Goal: Information Seeking & Learning: Learn about a topic

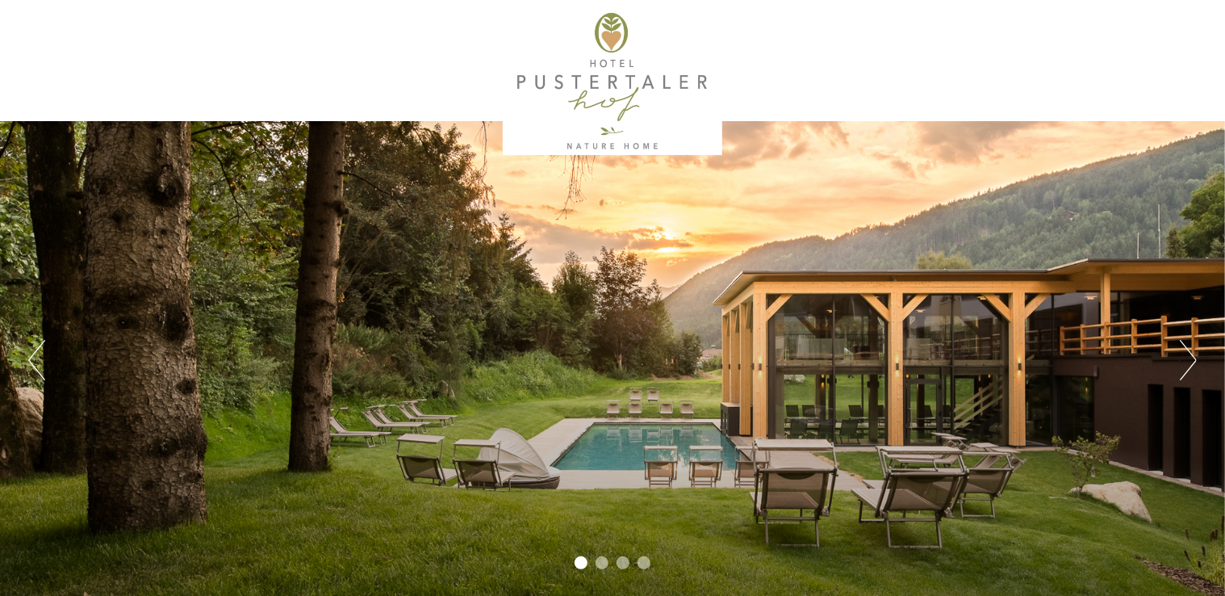
click at [1183, 356] on button "Next" at bounding box center [1188, 360] width 17 height 40
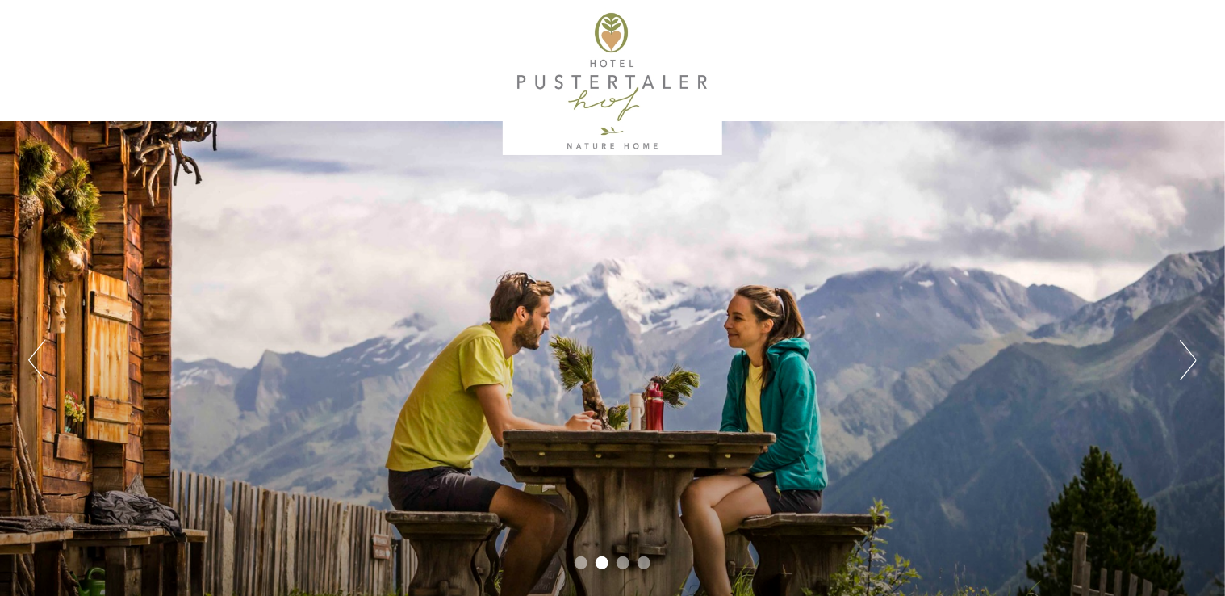
scroll to position [511, 0]
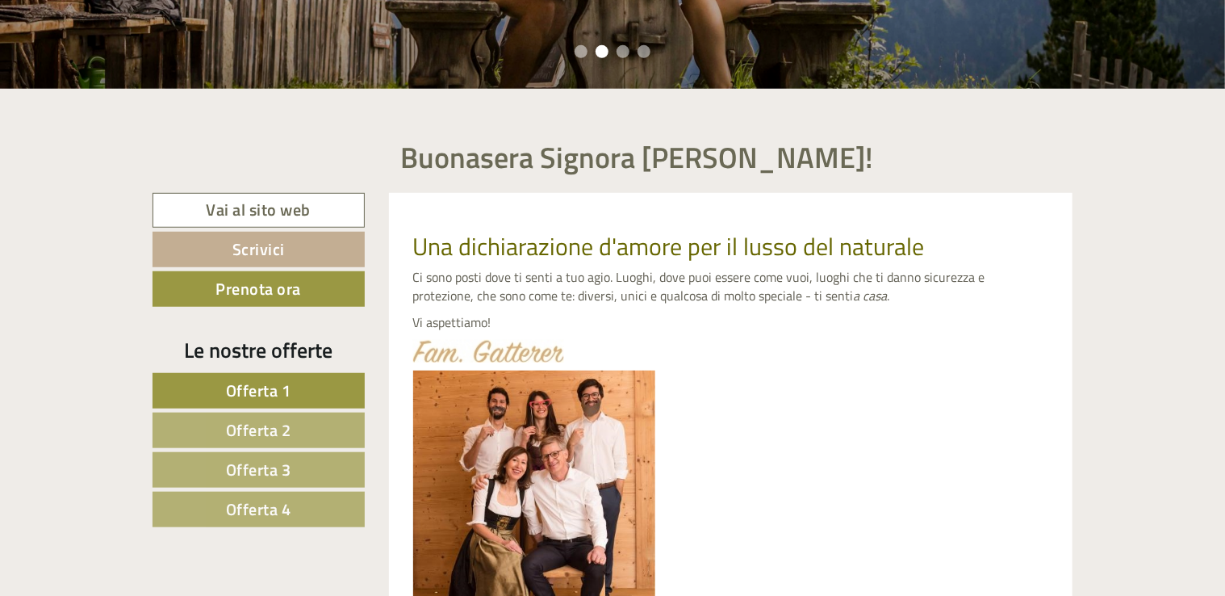
click at [258, 386] on span "Offerta 1" at bounding box center [258, 390] width 65 height 25
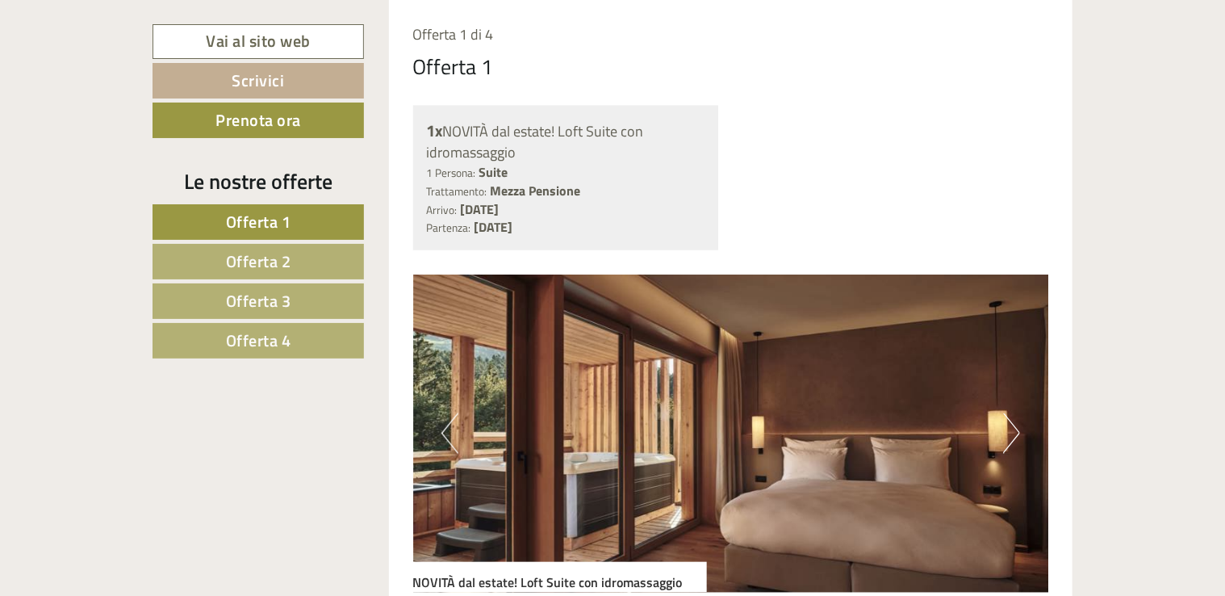
click at [236, 264] on span "Offerta 2" at bounding box center [258, 261] width 65 height 25
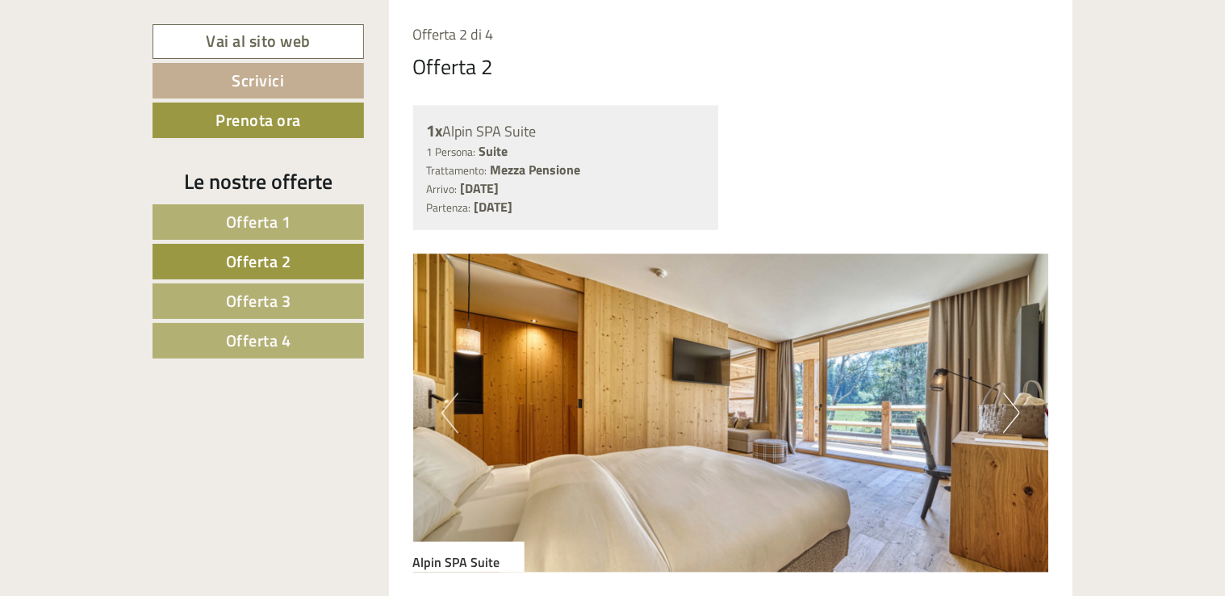
click at [263, 299] on span "Offerta 3" at bounding box center [258, 300] width 65 height 25
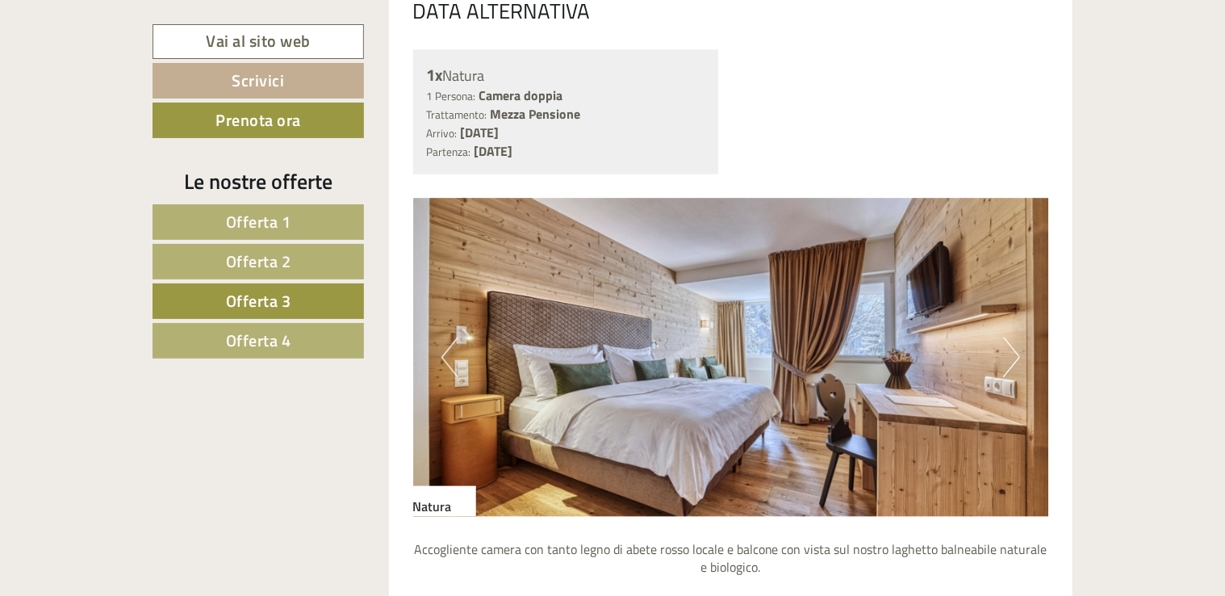
scroll to position [1342, 0]
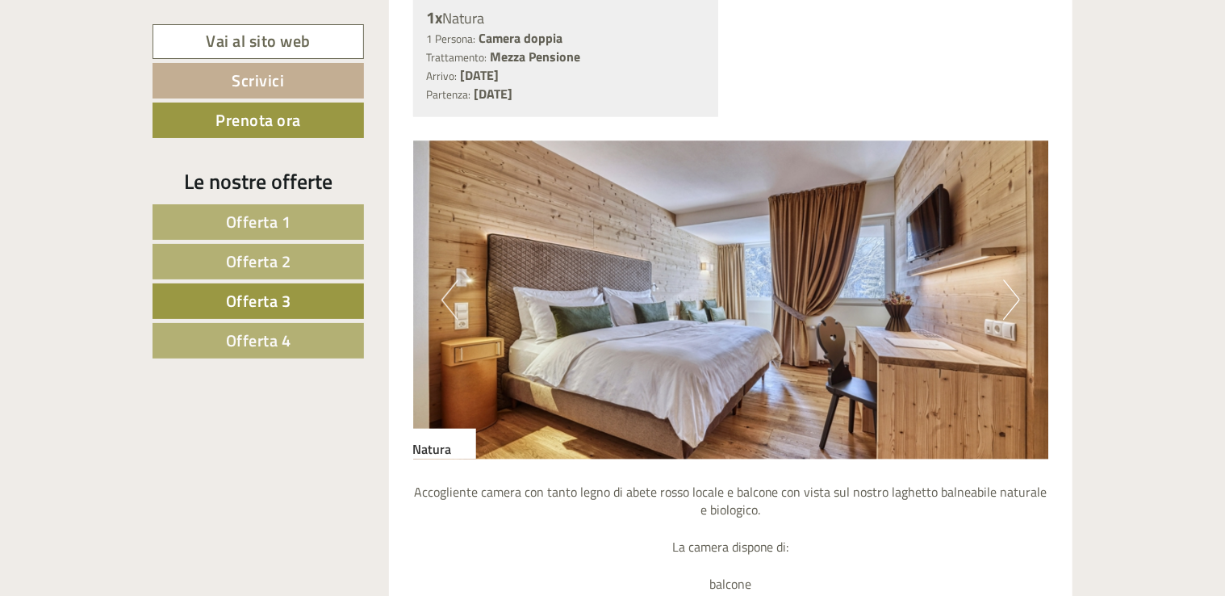
click at [274, 345] on span "Offerta 4" at bounding box center [258, 340] width 65 height 25
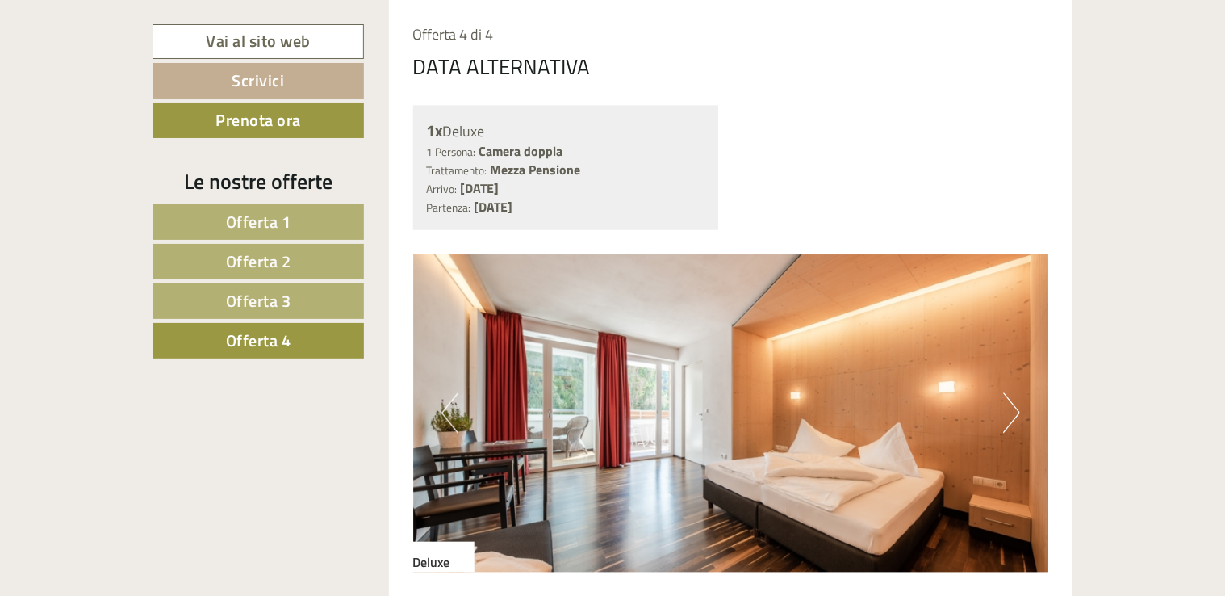
click at [288, 293] on span "Offerta 3" at bounding box center [258, 300] width 65 height 25
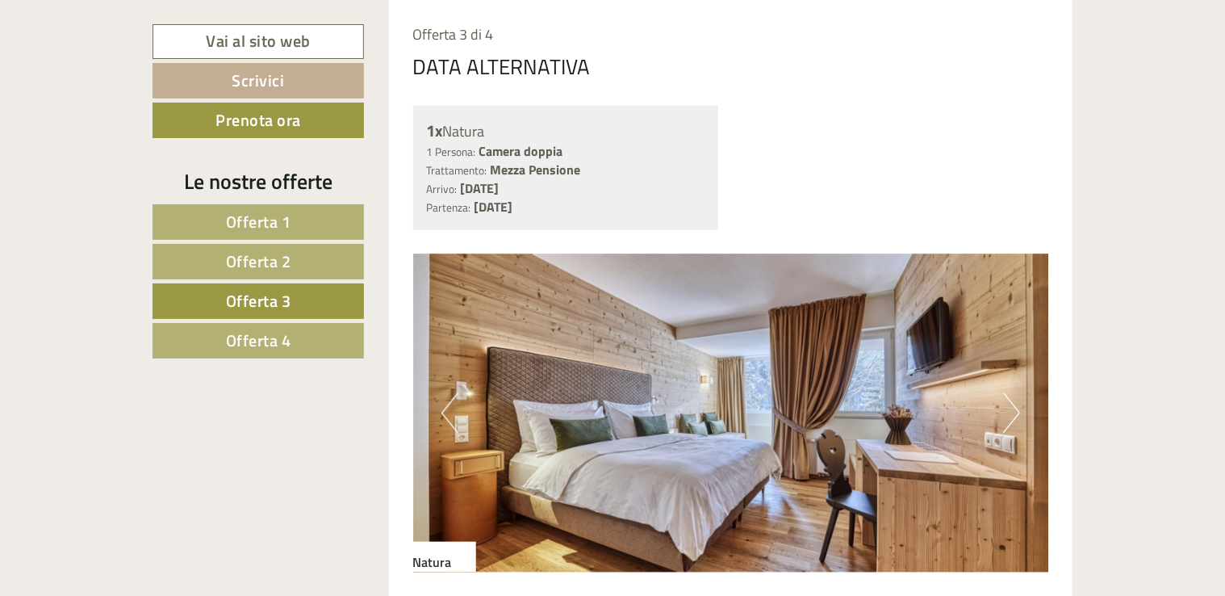
click at [294, 259] on link "Offerta 2" at bounding box center [258, 262] width 211 height 36
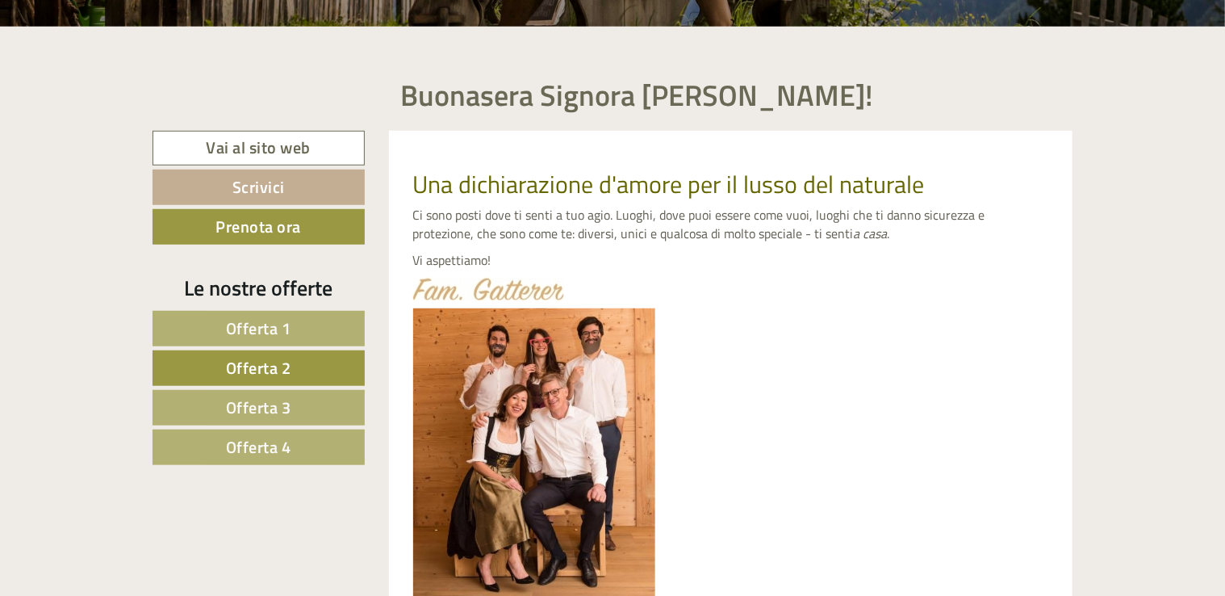
scroll to position [568, 0]
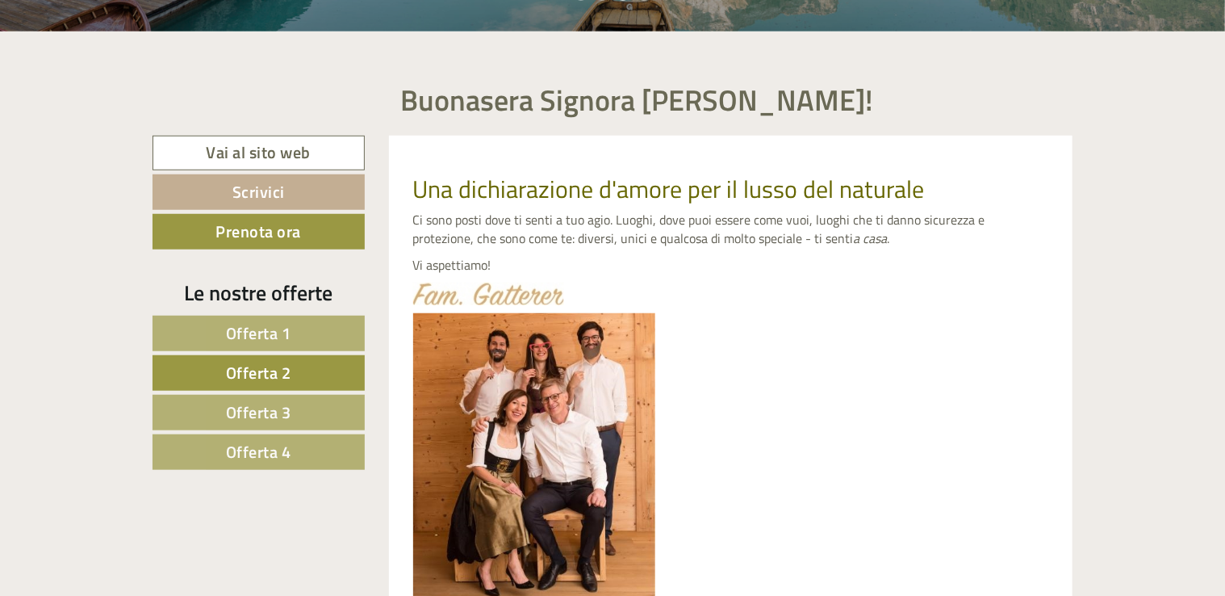
click at [307, 412] on link "Offerta 3" at bounding box center [259, 413] width 212 height 36
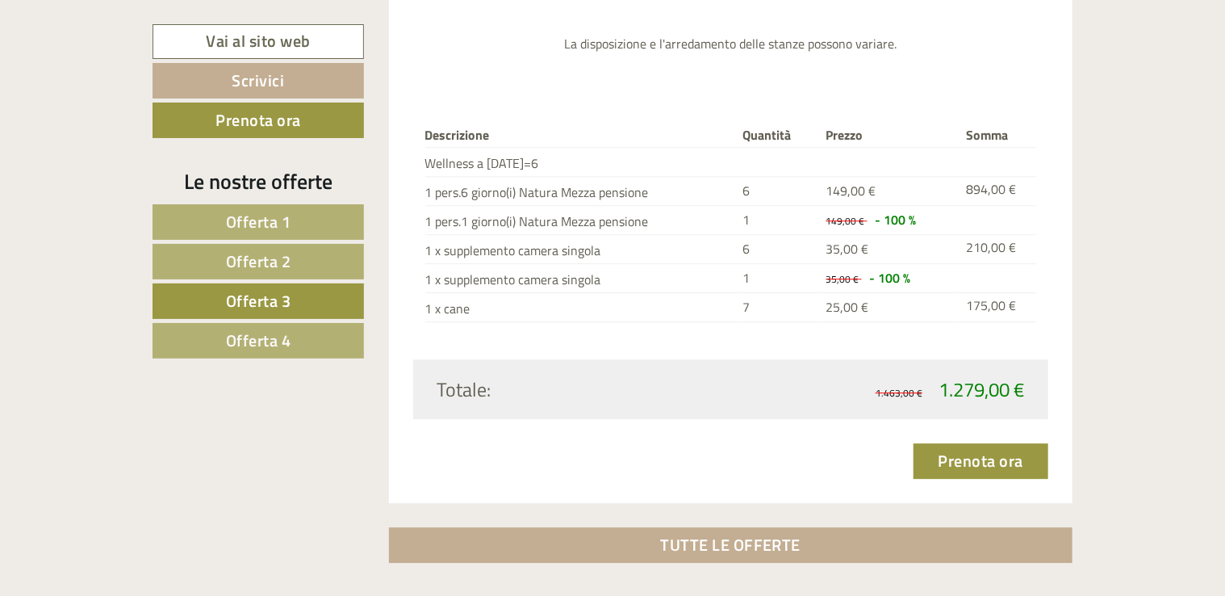
scroll to position [2151, 0]
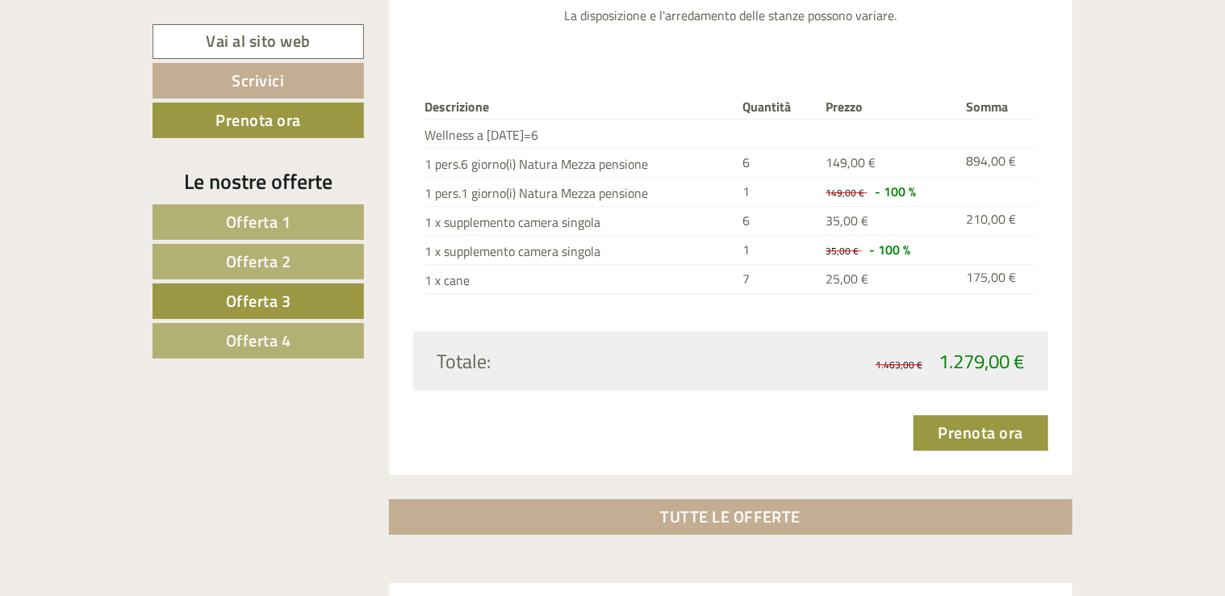
click at [1180, 370] on div "Buonasera Signora [PERSON_NAME]! Una dichiarazione d'amore per il lusso del nat…" at bounding box center [612, 26] width 1225 height 3155
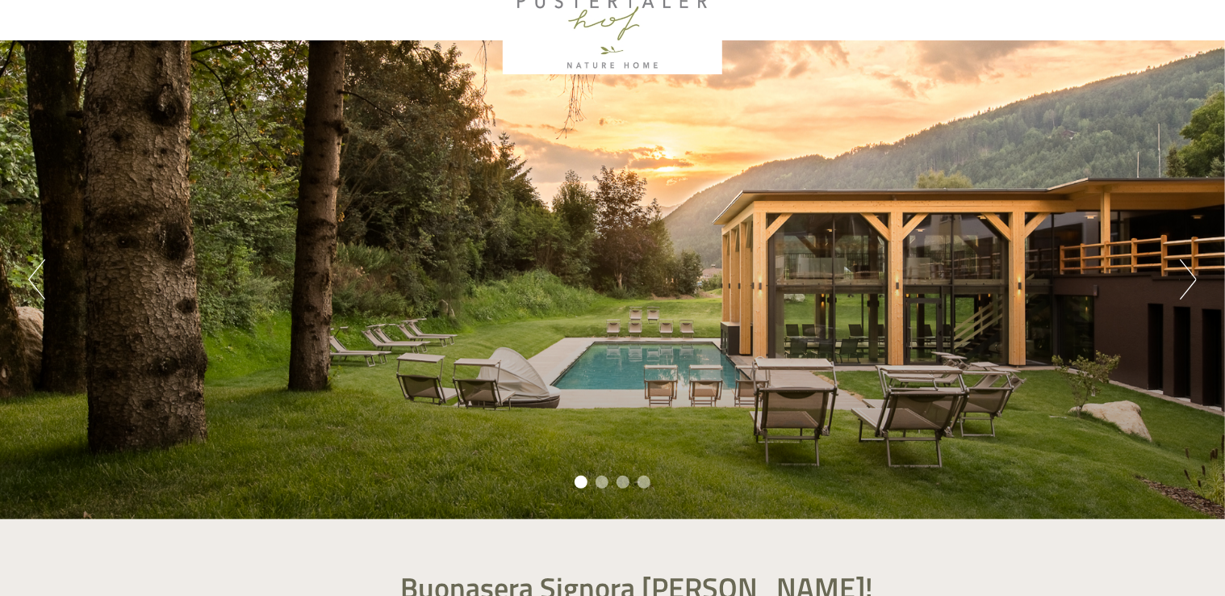
scroll to position [0, 0]
